Goal: Task Accomplishment & Management: Use online tool/utility

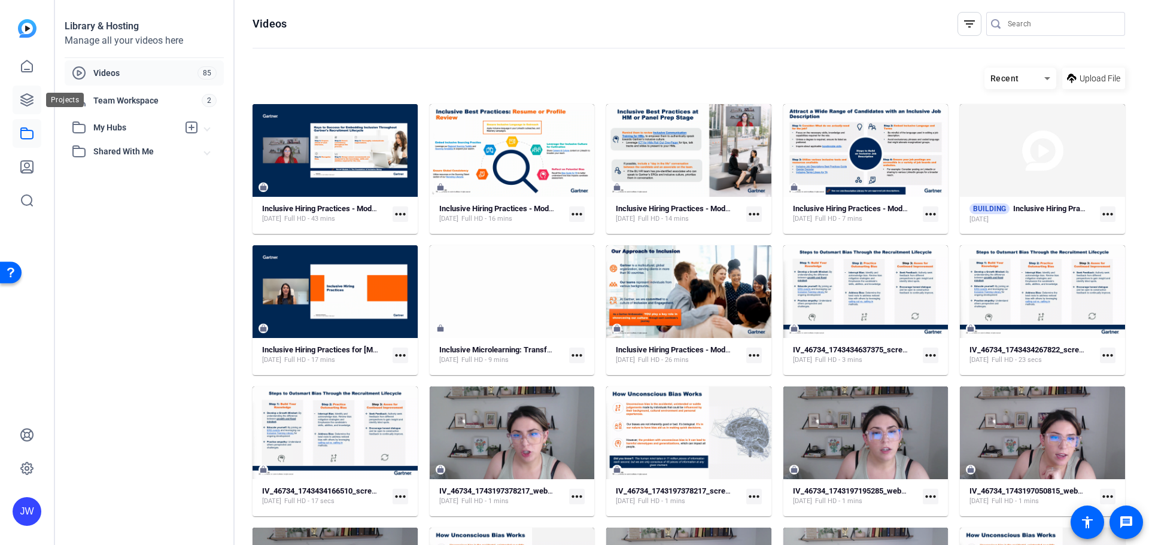
click at [37, 101] on link at bounding box center [27, 100] width 29 height 29
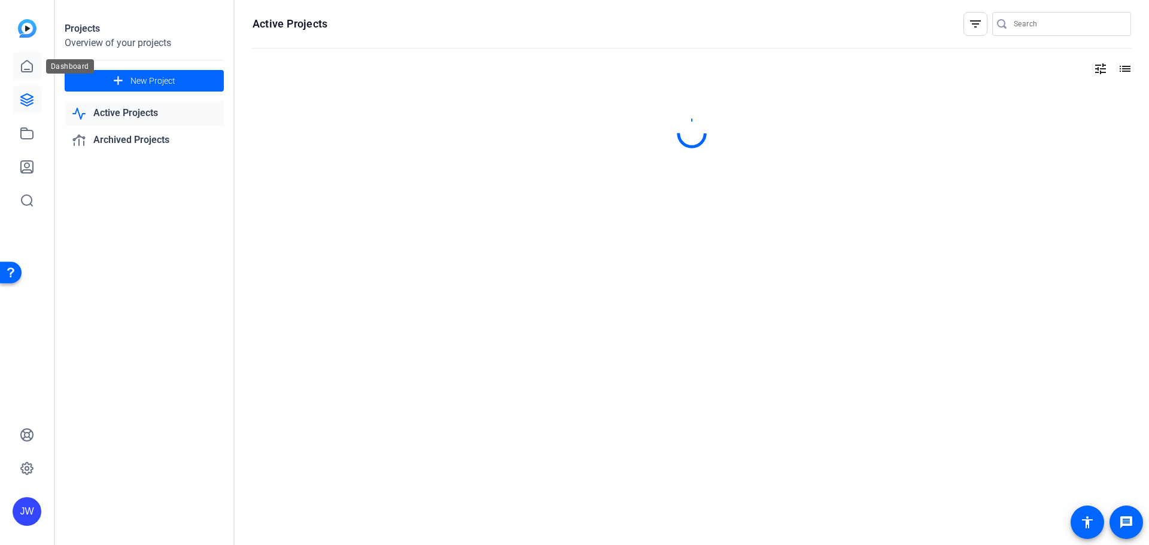
click at [33, 72] on icon at bounding box center [27, 66] width 14 height 14
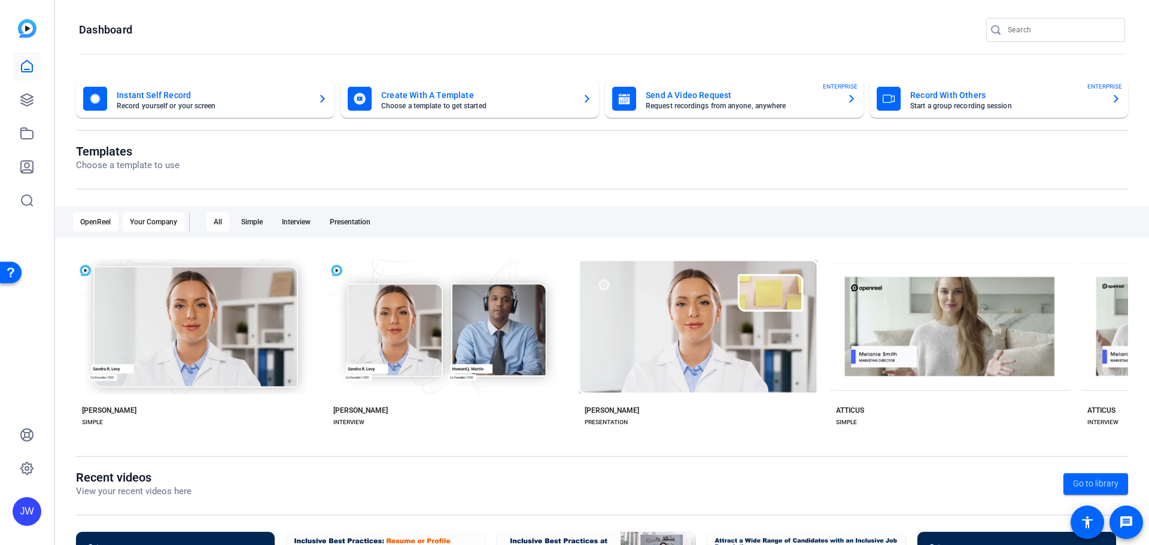
click at [158, 223] on div "Your Company" at bounding box center [154, 221] width 62 height 19
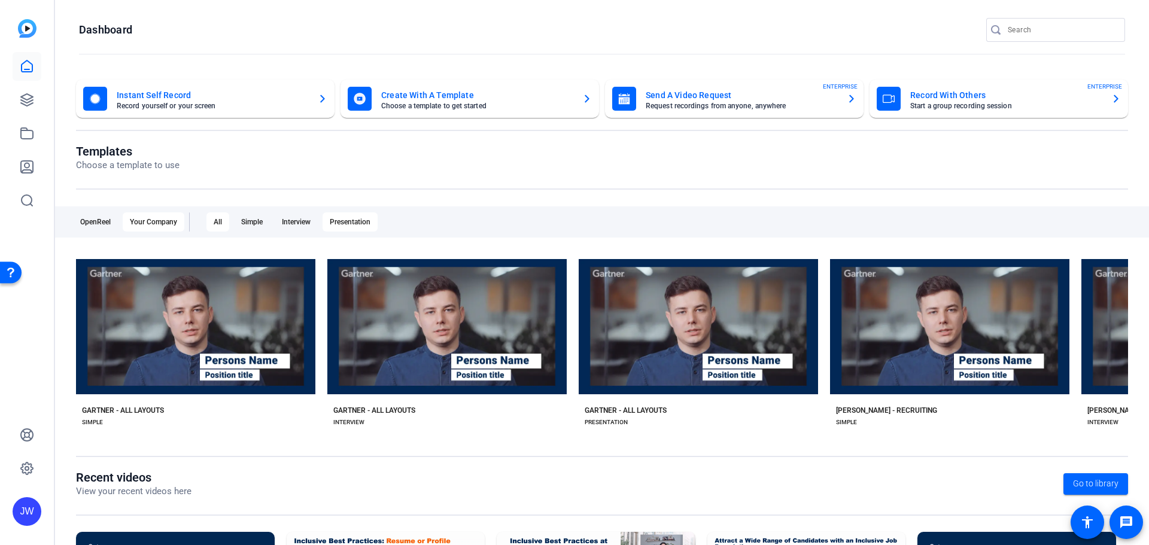
click at [359, 214] on div "Presentation" at bounding box center [350, 221] width 55 height 19
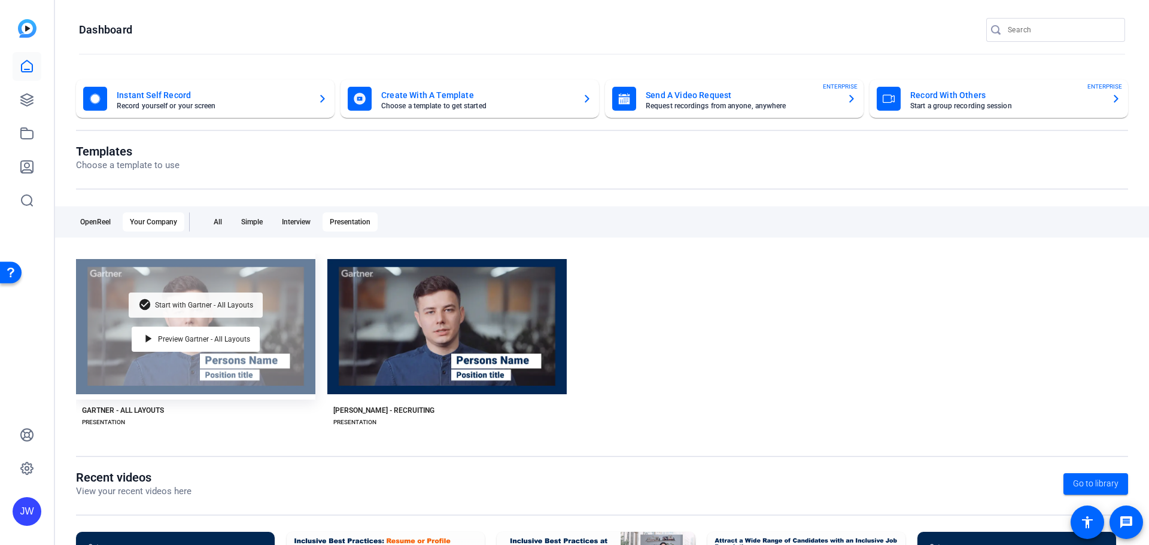
click at [188, 306] on span "Start with Gartner - All Layouts" at bounding box center [204, 305] width 98 height 7
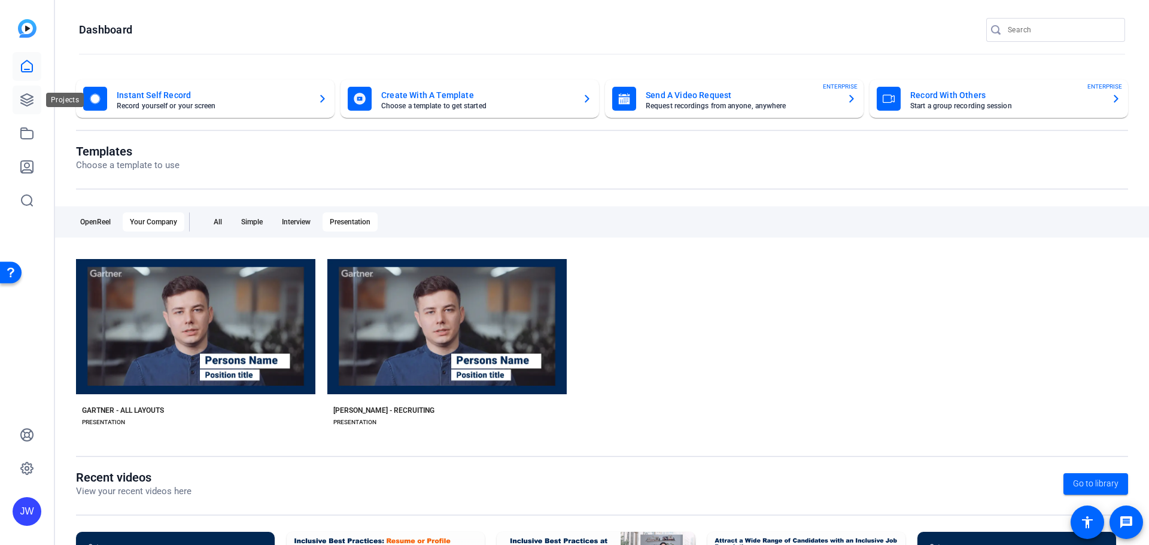
click at [30, 104] on icon at bounding box center [27, 100] width 14 height 14
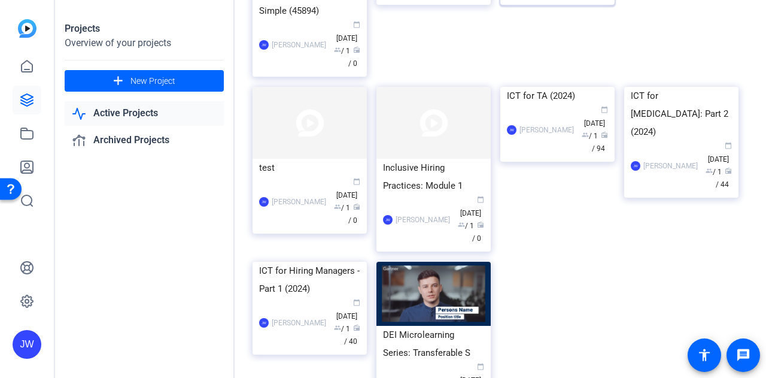
scroll to position [696, 0]
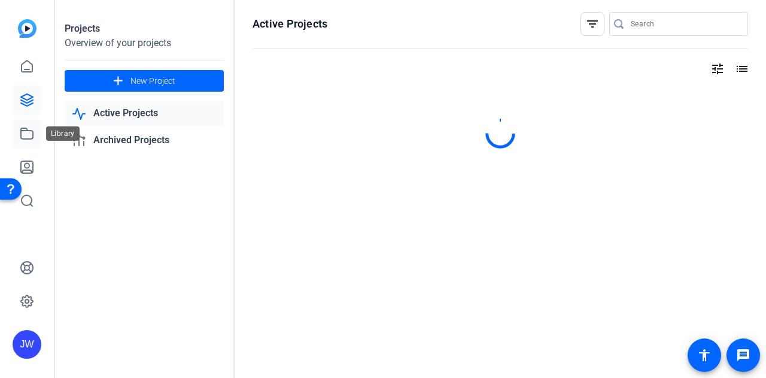
click at [35, 137] on link at bounding box center [27, 133] width 29 height 29
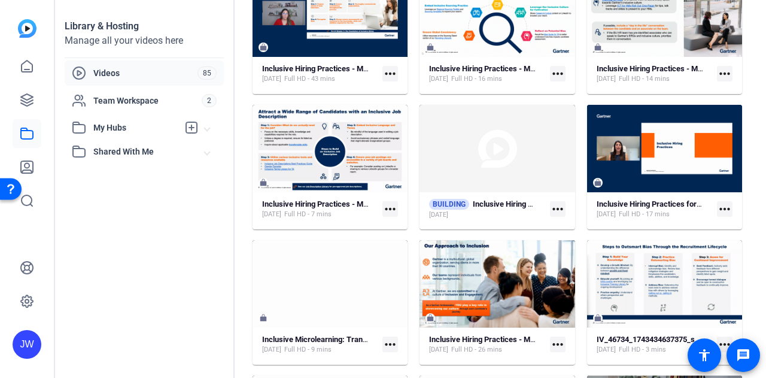
scroll to position [200, 0]
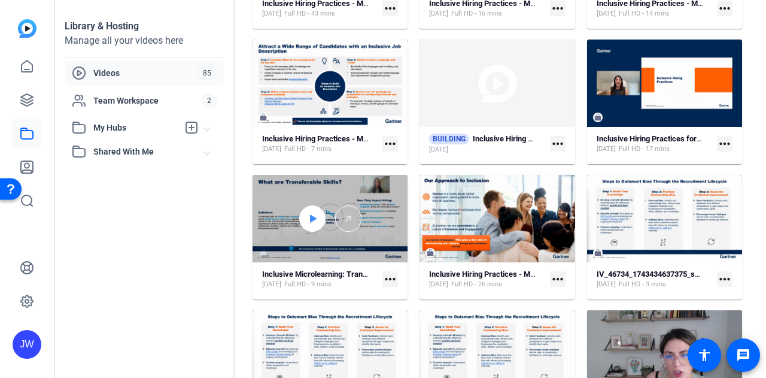
click at [311, 220] on icon at bounding box center [313, 218] width 7 height 8
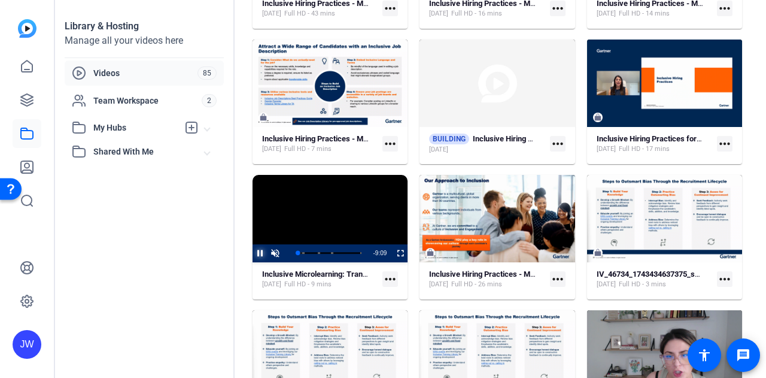
click at [253, 253] on span "Video Player" at bounding box center [253, 253] width 0 height 18
